Goal: Task Accomplishment & Management: Manage account settings

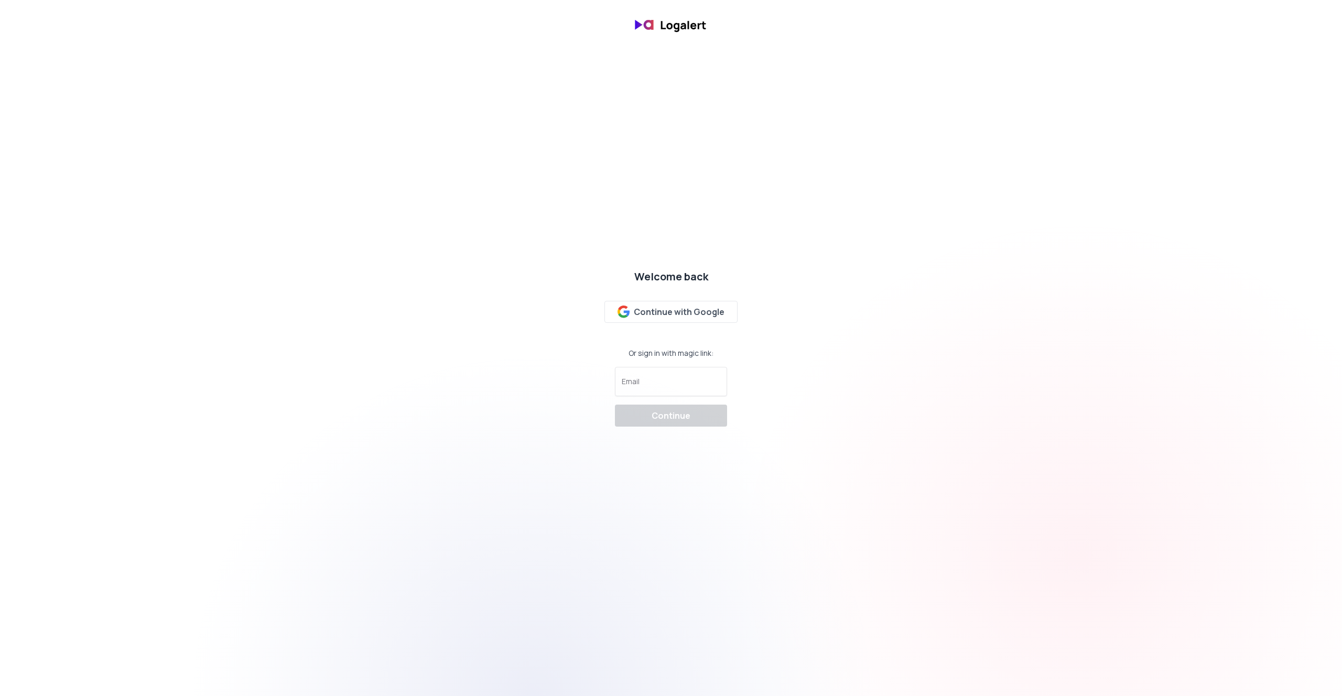
click at [1013, 303] on div "Welcome back Continue with Google Or sign in with magic link: Email Continue" at bounding box center [671, 348] width 1342 height 174
click at [684, 307] on div "Continue with Google" at bounding box center [671, 312] width 107 height 13
click at [683, 392] on div "Email" at bounding box center [671, 381] width 112 height 29
type input "[EMAIL_ADDRESS][DOMAIN_NAME]"
click at [679, 418] on div "Continue" at bounding box center [671, 416] width 39 height 13
